Goal: Register for event/course

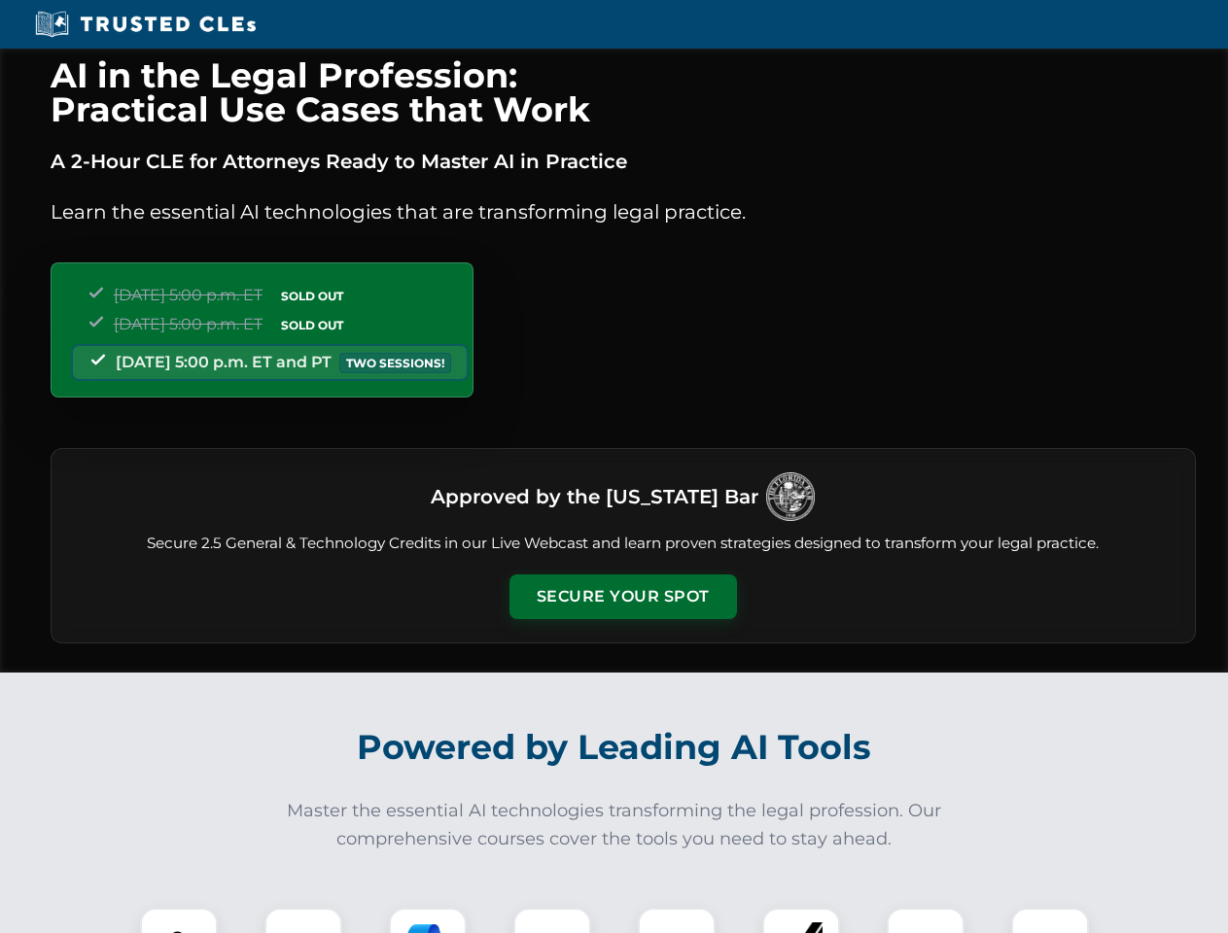
click at [622, 597] on button "Secure Your Spot" at bounding box center [622, 597] width 227 height 45
click at [179, 921] on img at bounding box center [179, 947] width 56 height 56
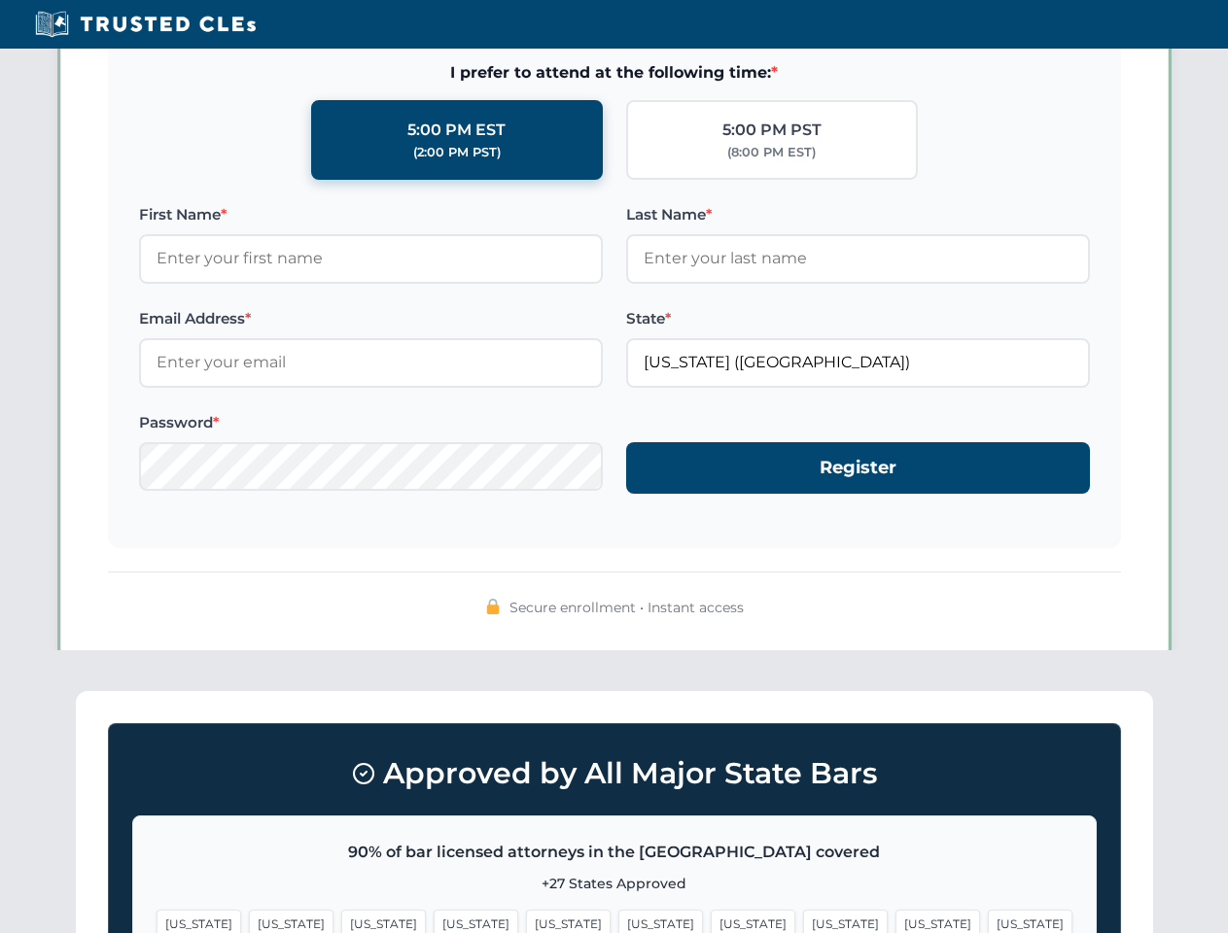
click at [711, 921] on span "[US_STATE]" at bounding box center [753, 924] width 85 height 28
click at [895, 921] on span "[US_STATE]" at bounding box center [937, 924] width 85 height 28
